Goal: Task Accomplishment & Management: Use online tool/utility

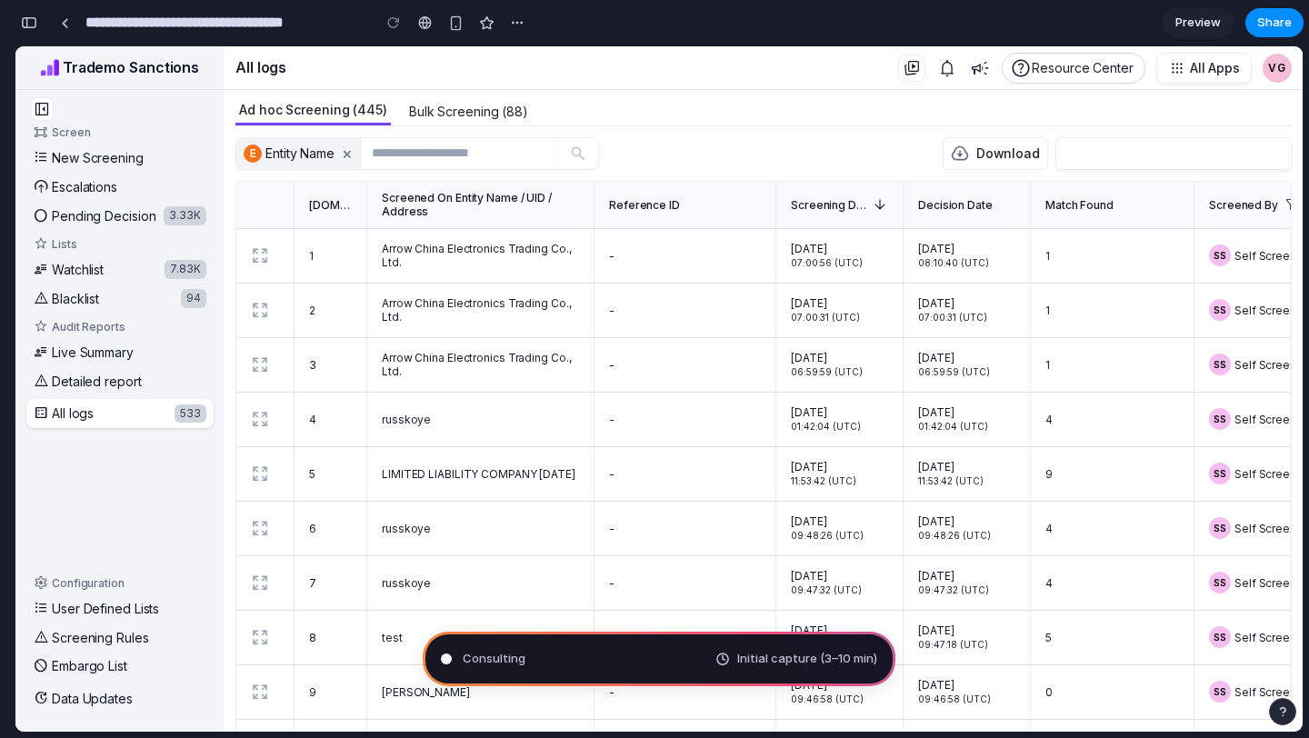
type input "**********"
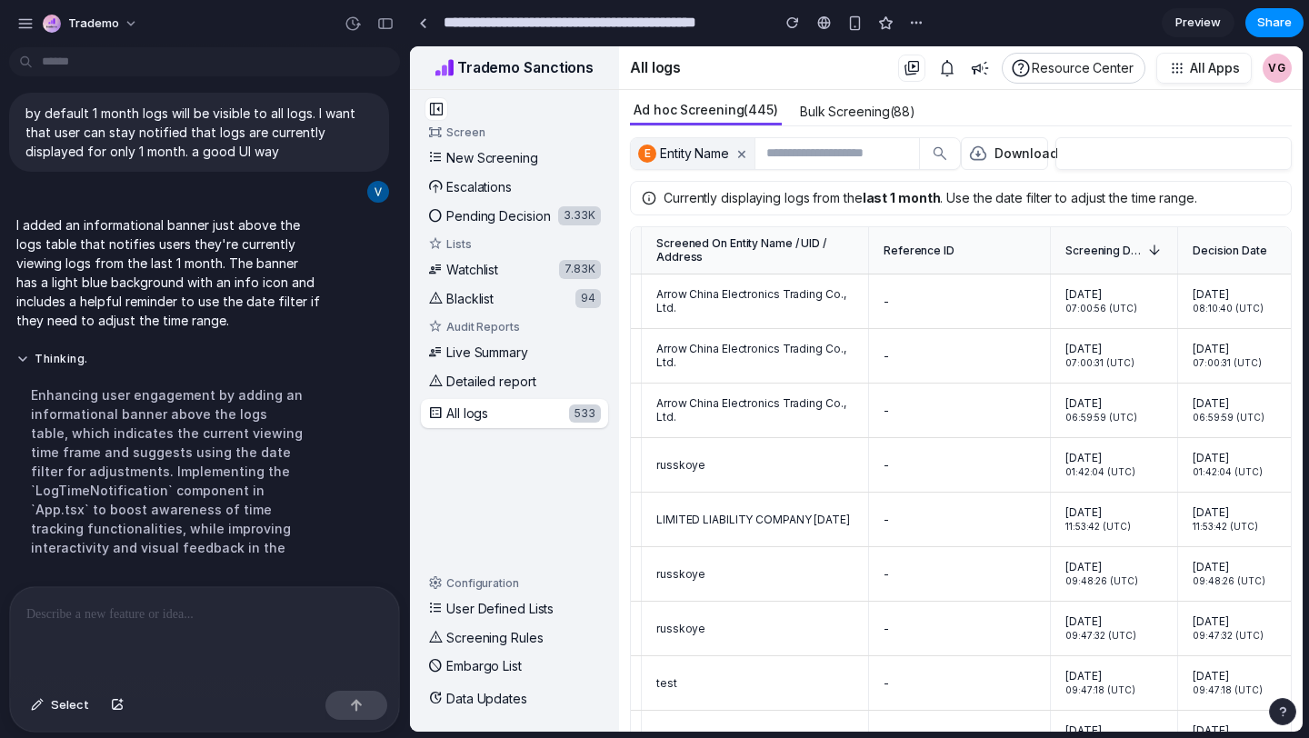
scroll to position [0, 57]
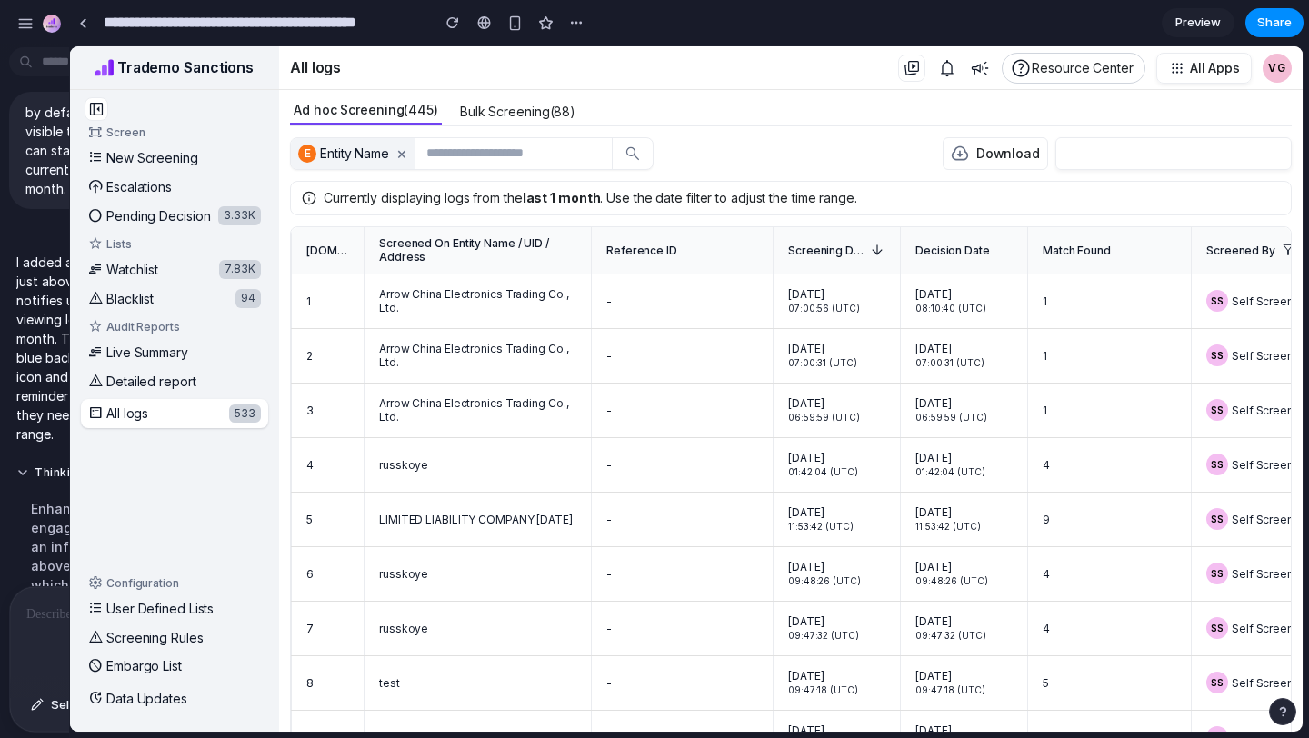
drag, startPoint x: 408, startPoint y: 435, endPoint x: 2, endPoint y: 436, distance: 406.5
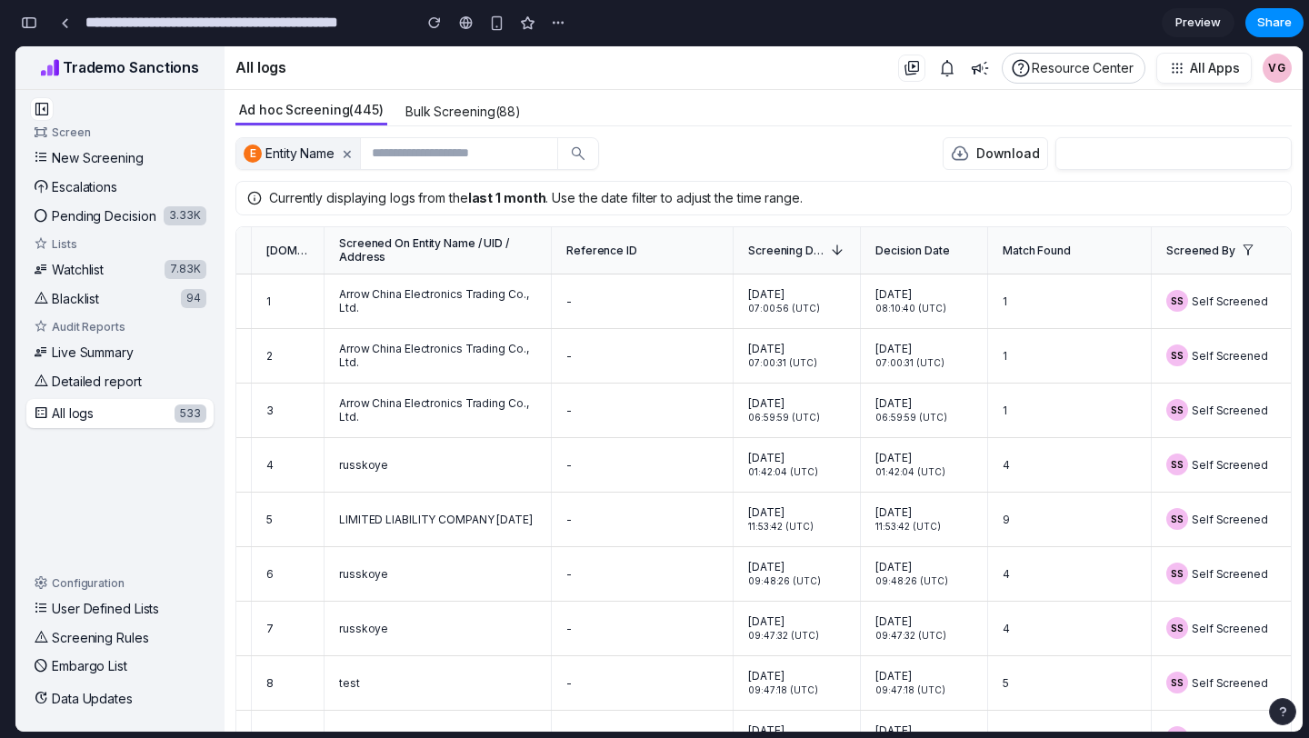
scroll to position [0, 0]
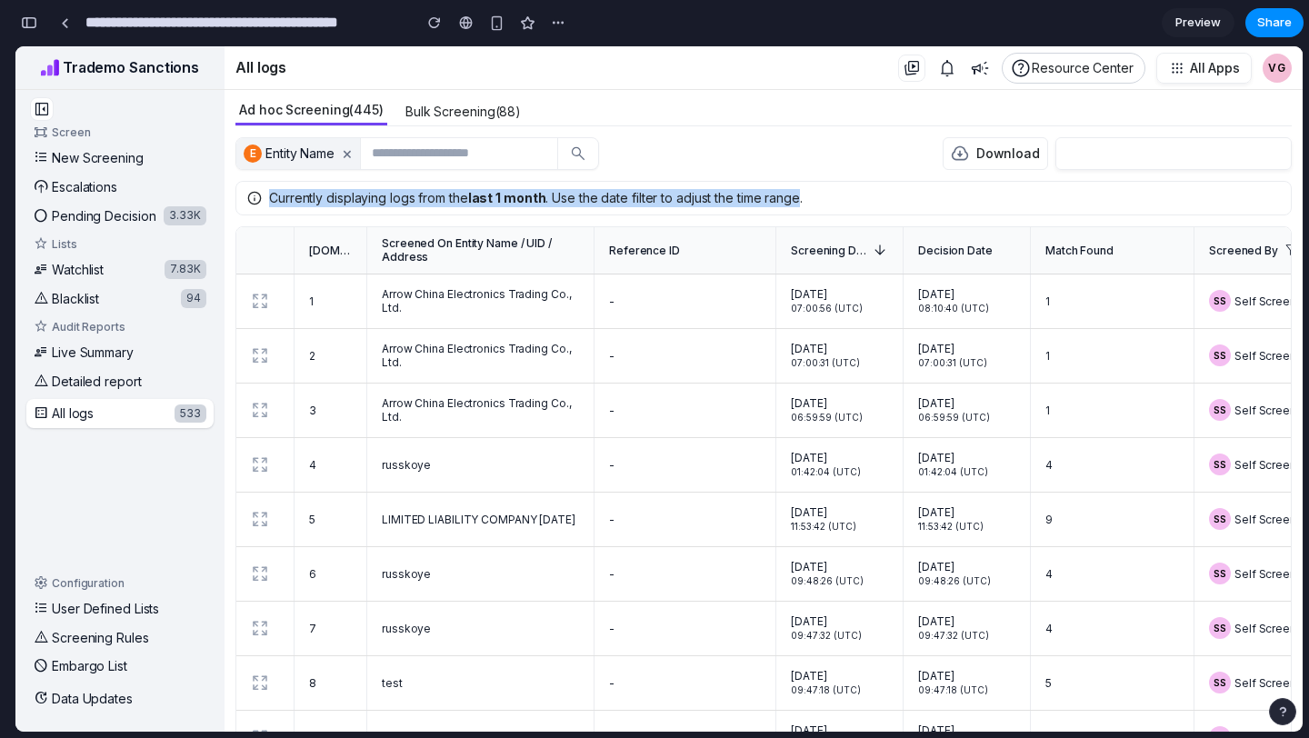
drag, startPoint x: 803, startPoint y: 199, endPoint x: 270, endPoint y: 196, distance: 532.8
click at [270, 195] on span "Currently displaying logs from the last 1 month . Use the date filter to adjust…" at bounding box center [536, 198] width 534 height 18
click at [270, 196] on span "Currently displaying logs from the last 1 month . Use the date filter to adjust…" at bounding box center [536, 198] width 534 height 18
drag, startPoint x: 270, startPoint y: 196, endPoint x: 783, endPoint y: 202, distance: 512.9
click at [784, 203] on span "Currently displaying logs from the last 1 month . Use the date filter to adjust…" at bounding box center [536, 198] width 534 height 18
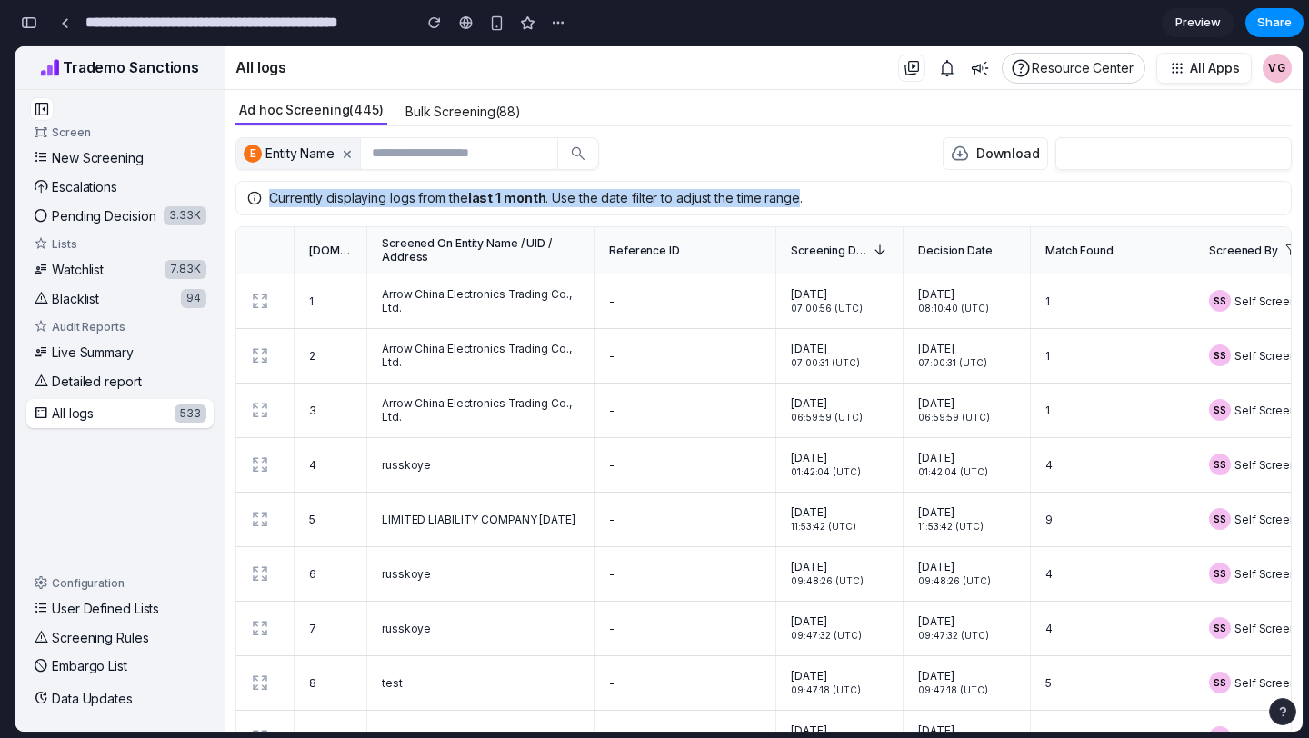
click at [783, 202] on span "Currently displaying logs from the last 1 month . Use the date filter to adjust…" at bounding box center [536, 198] width 534 height 18
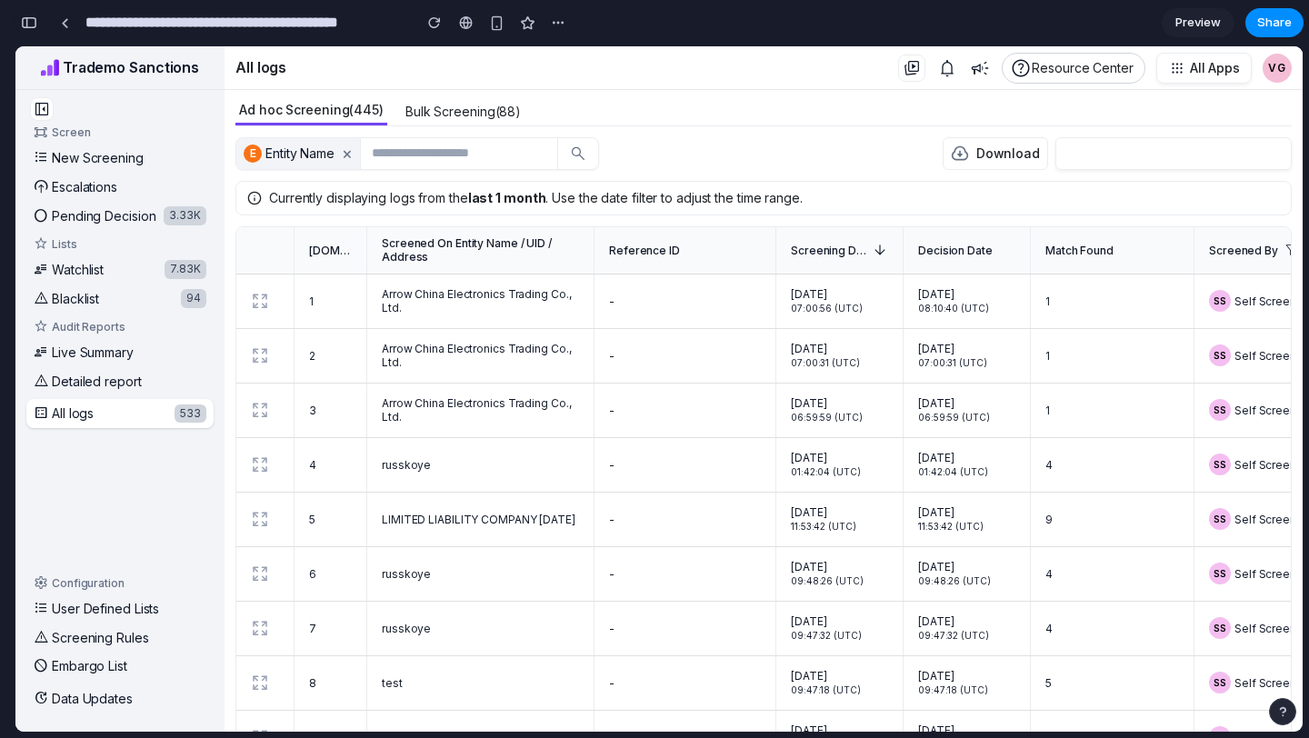
click at [22, 25] on div "button" at bounding box center [29, 22] width 16 height 13
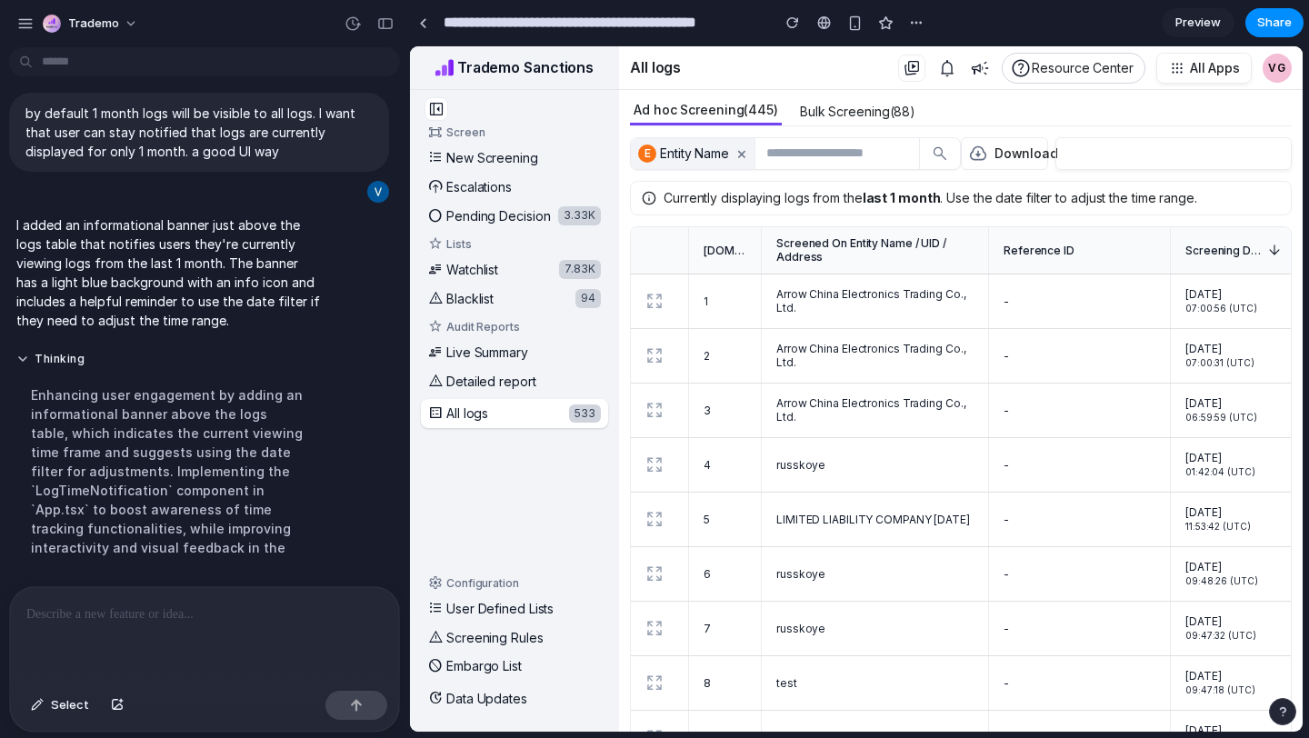
click at [145, 611] on p at bounding box center [204, 615] width 356 height 22
